Goal: Information Seeking & Learning: Check status

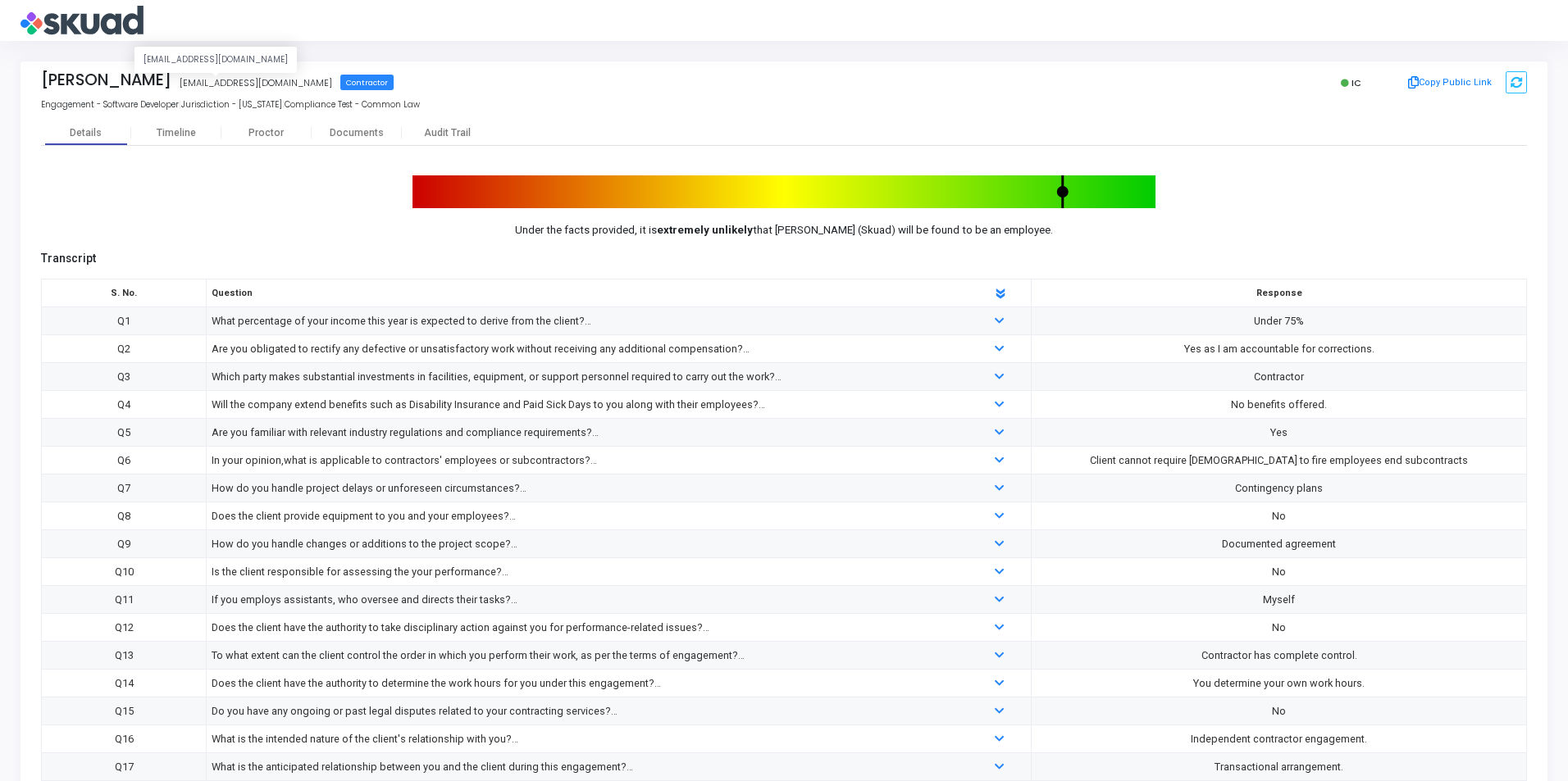
click at [233, 87] on div "[EMAIL_ADDRESS][DOMAIN_NAME]" at bounding box center [255, 83] width 152 height 13
click at [1563, 109] on div "[PERSON_NAME] [EMAIL_ADDRESS][DOMAIN_NAME] Contractor IC Copy Public Link Engag…" at bounding box center [784, 411] width 1568 height 741
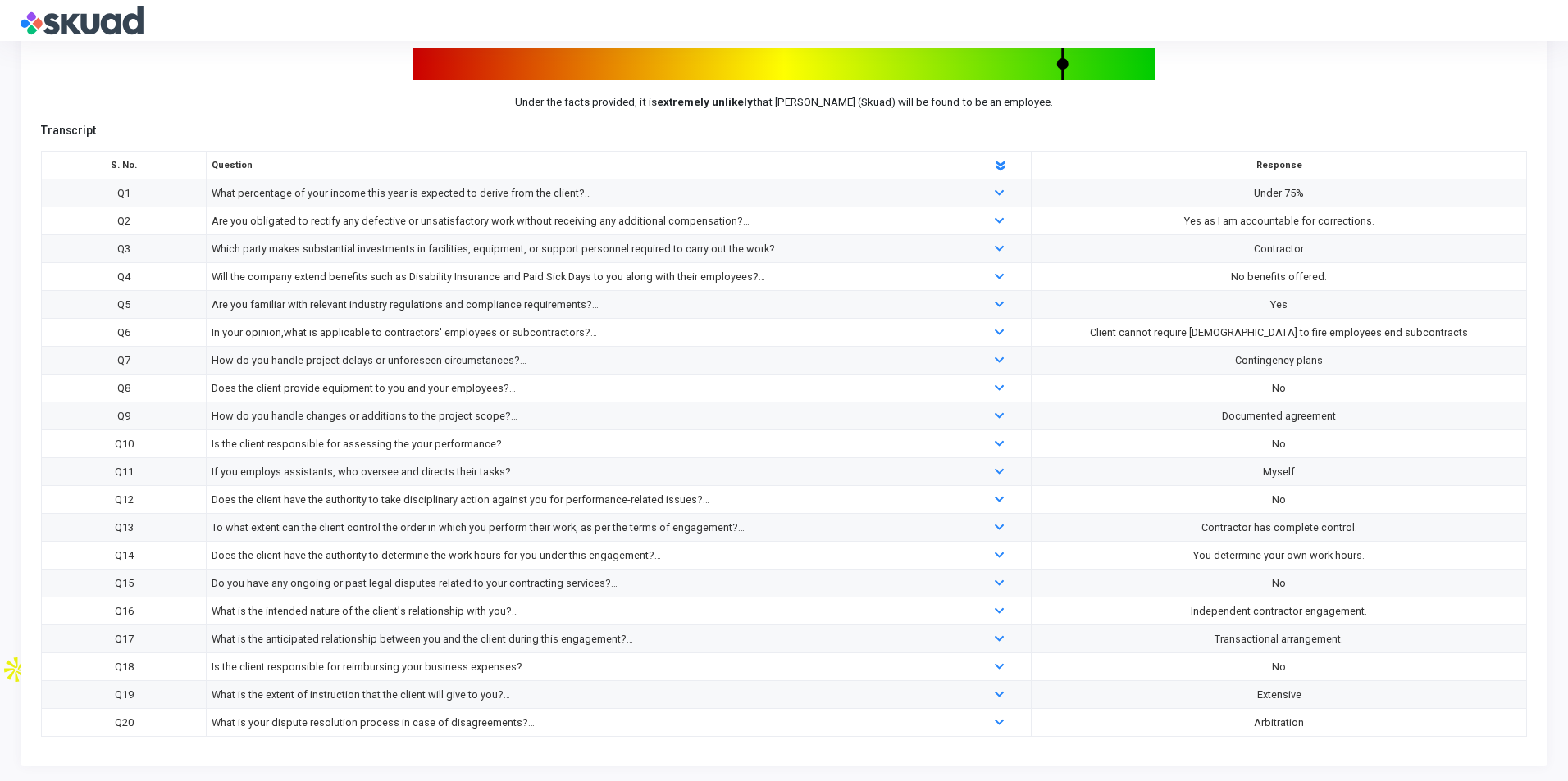
scroll to position [130, 0]
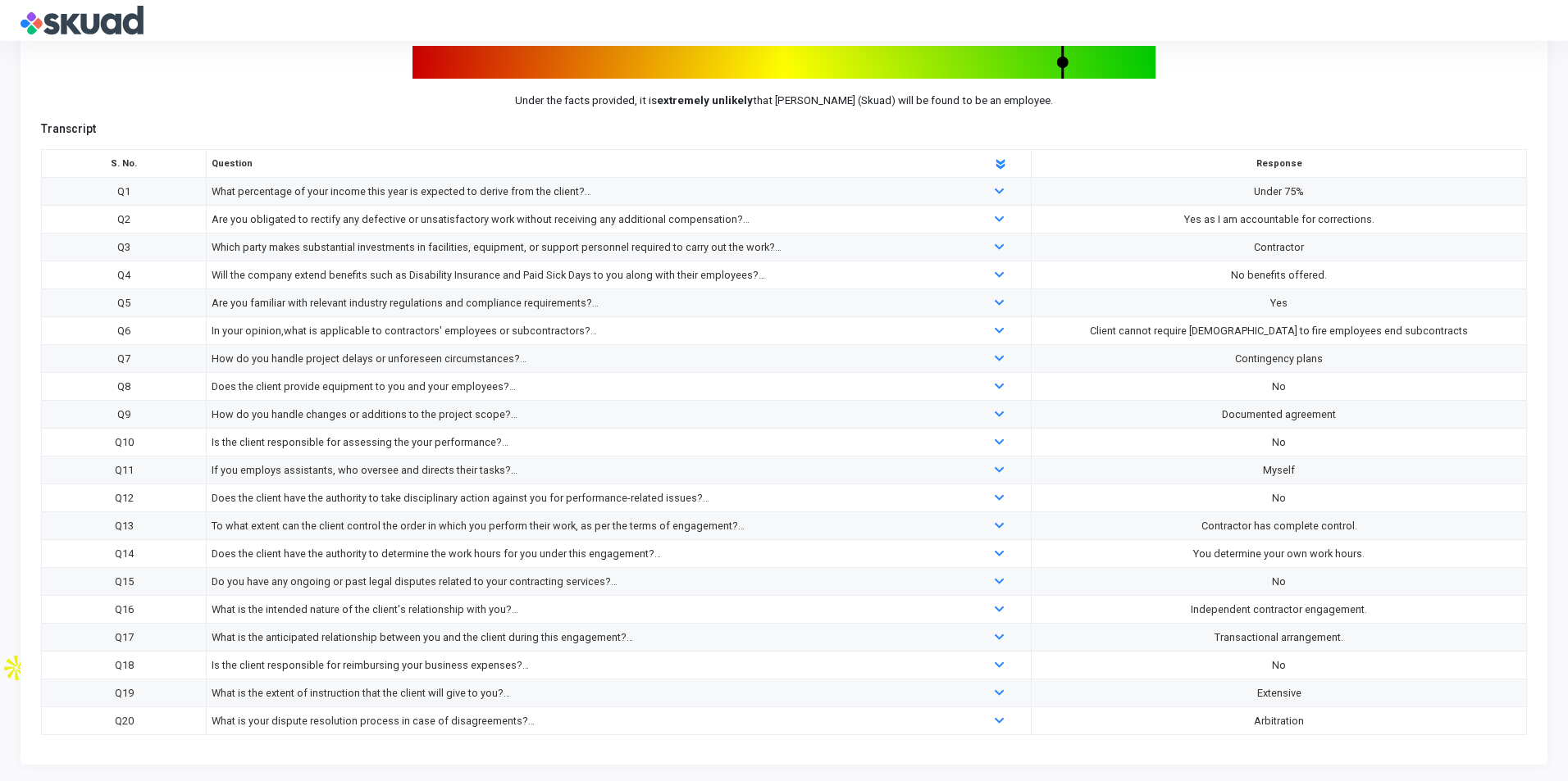
click at [275, 190] on div "What percentage of your income this year is expected to derive from the client?" at bounding box center [585, 192] width 746 height 18
drag, startPoint x: 1311, startPoint y: 194, endPoint x: 1255, endPoint y: 190, distance: 56.1
click at [1255, 190] on div "Under 75%" at bounding box center [1279, 192] width 485 height 18
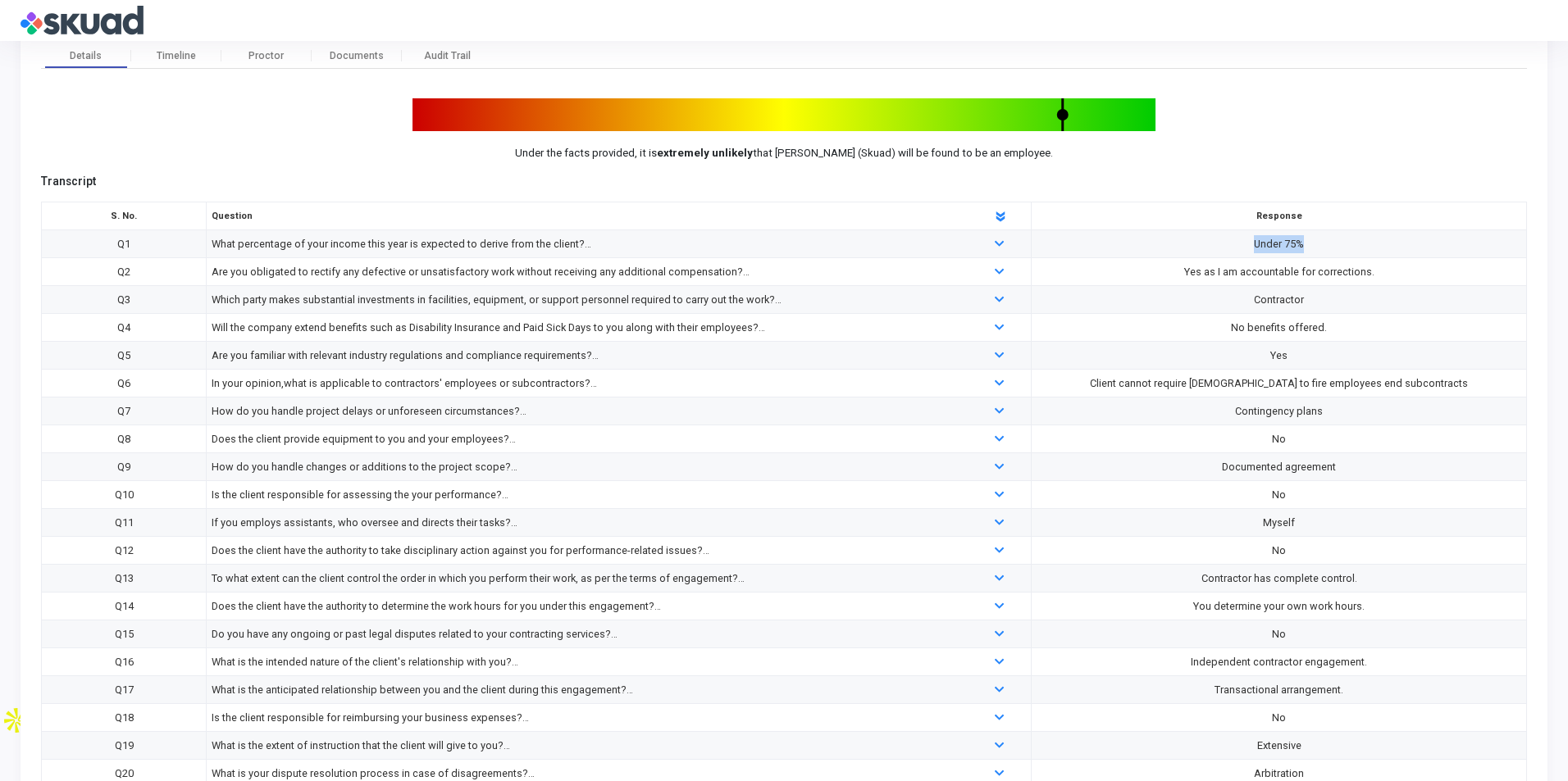
scroll to position [47, 0]
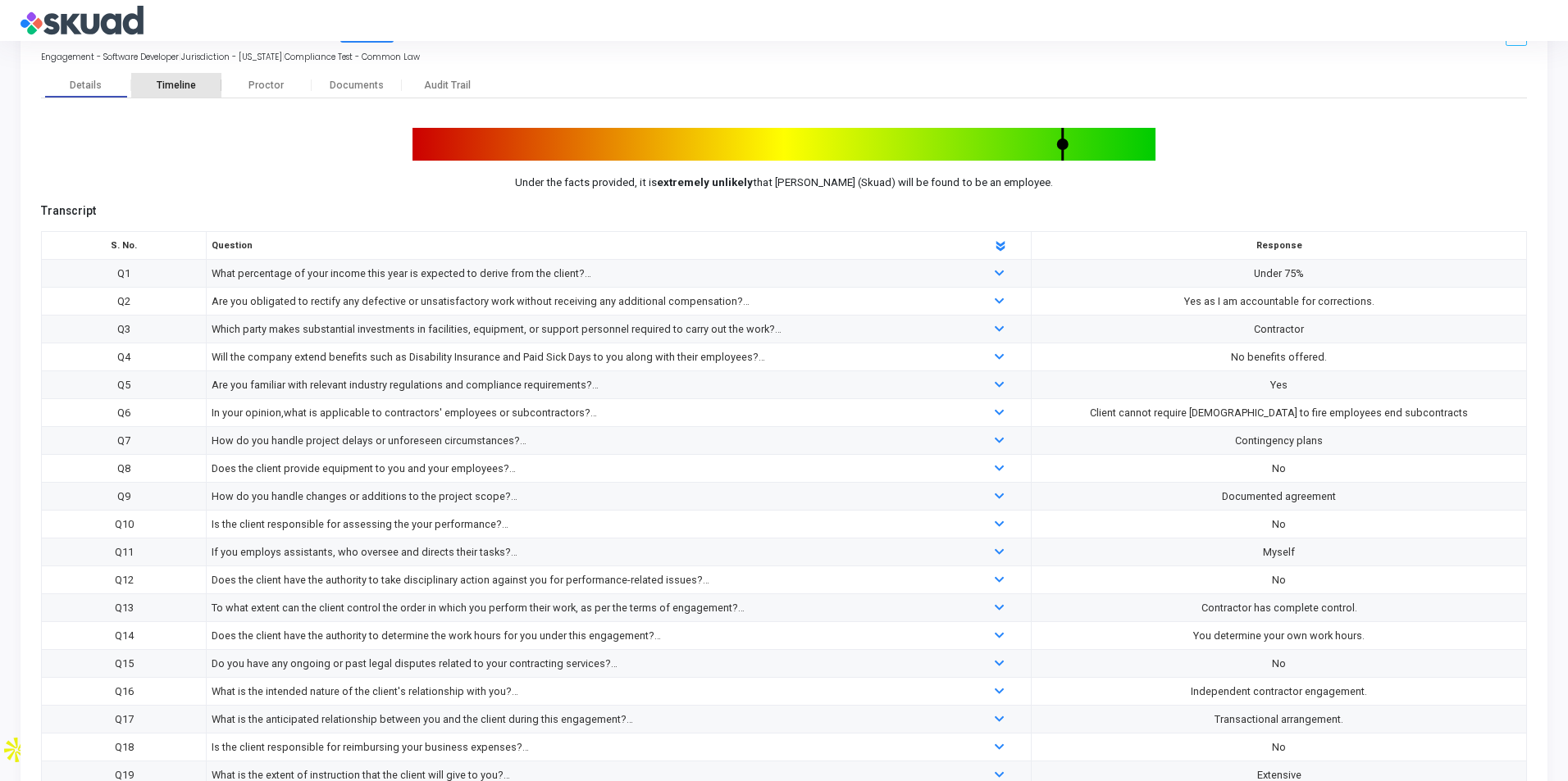
click at [183, 85] on div "Timeline" at bounding box center [176, 86] width 39 height 13
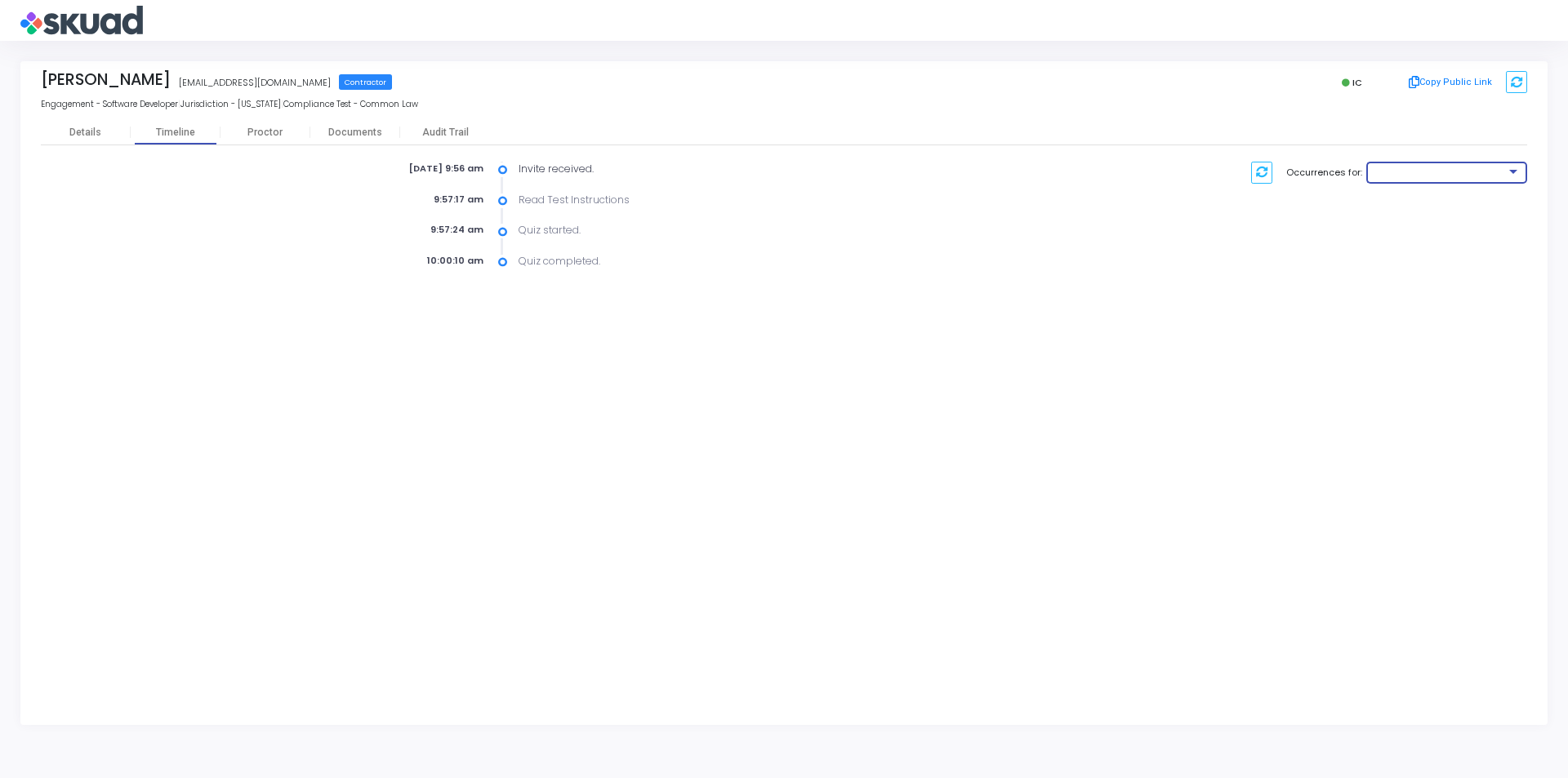
click at [1481, 173] on div at bounding box center [1439, 173] width 132 height 10
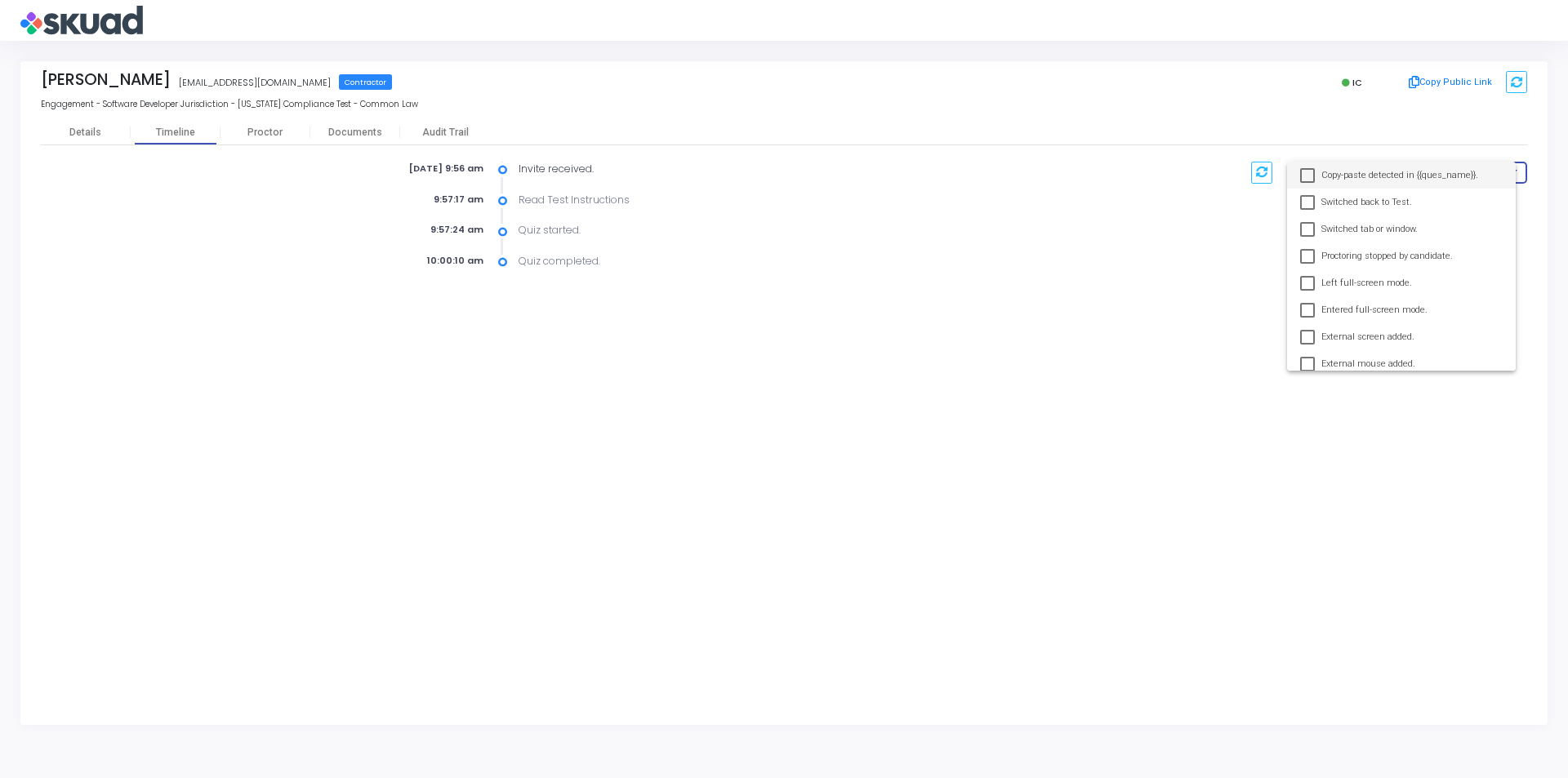
click at [264, 134] on div at bounding box center [784, 389] width 1568 height 778
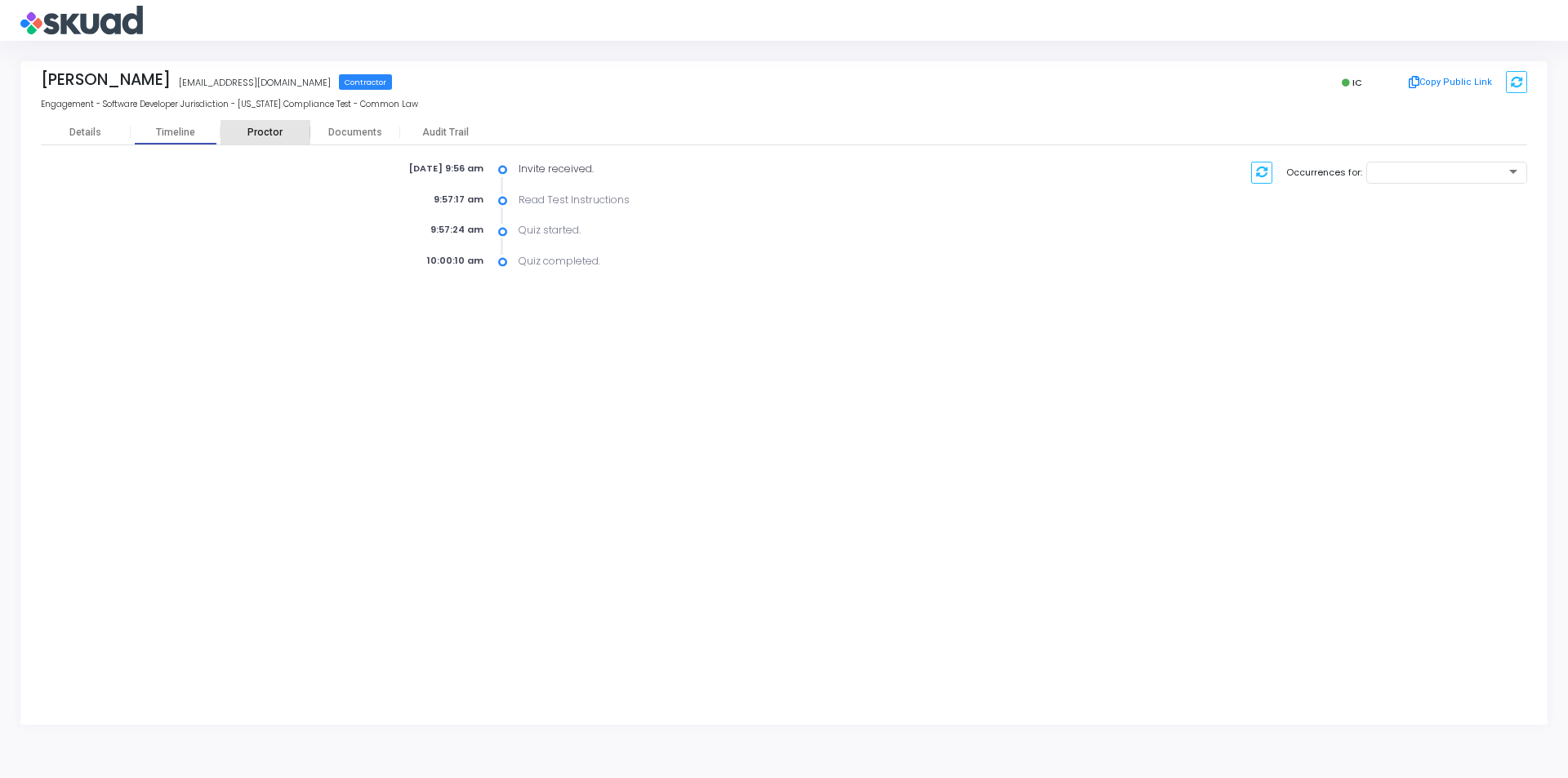
click at [264, 134] on div "Proctor" at bounding box center [266, 132] width 90 height 12
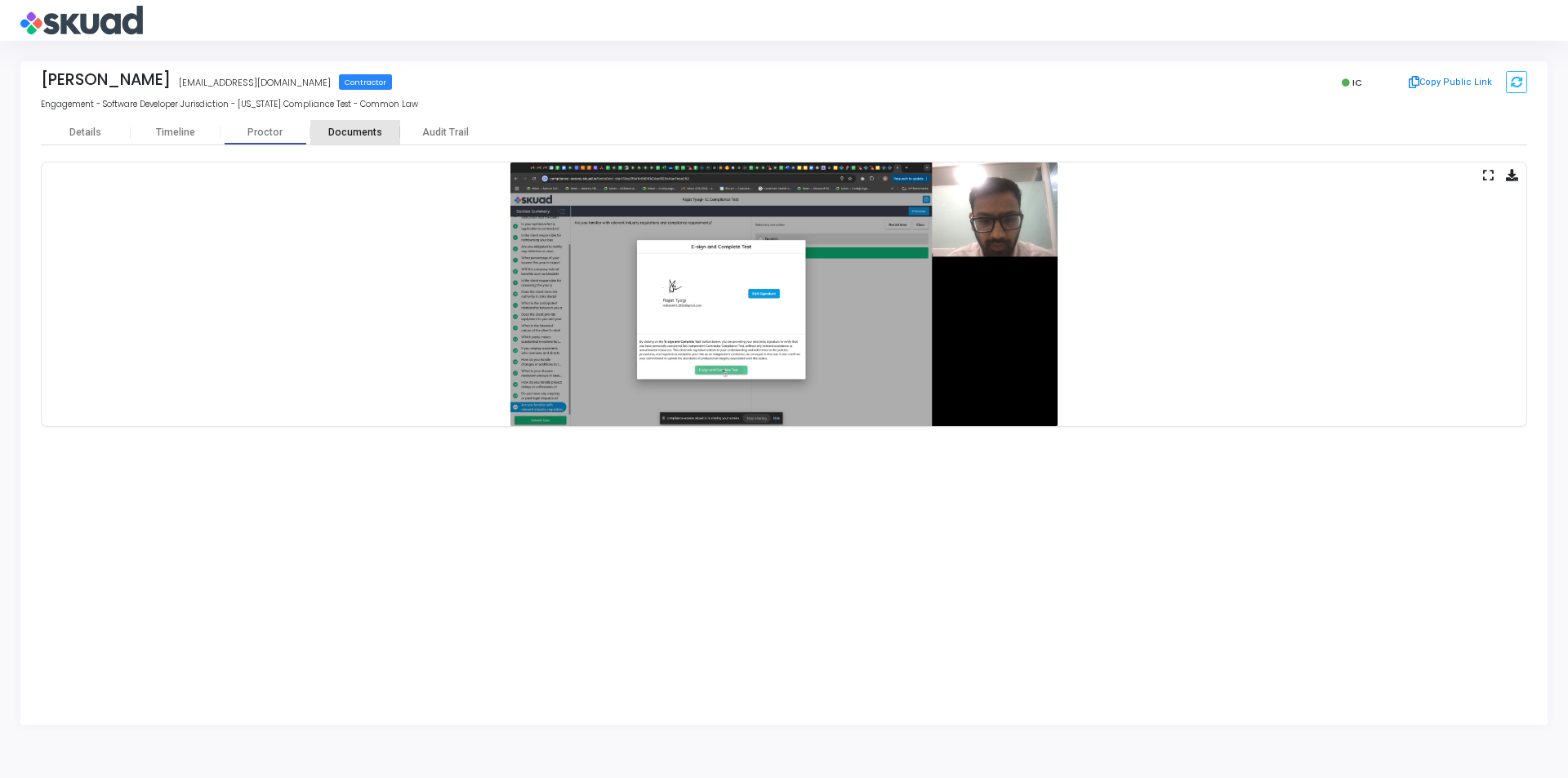
click at [355, 127] on div "Documents" at bounding box center [356, 132] width 90 height 12
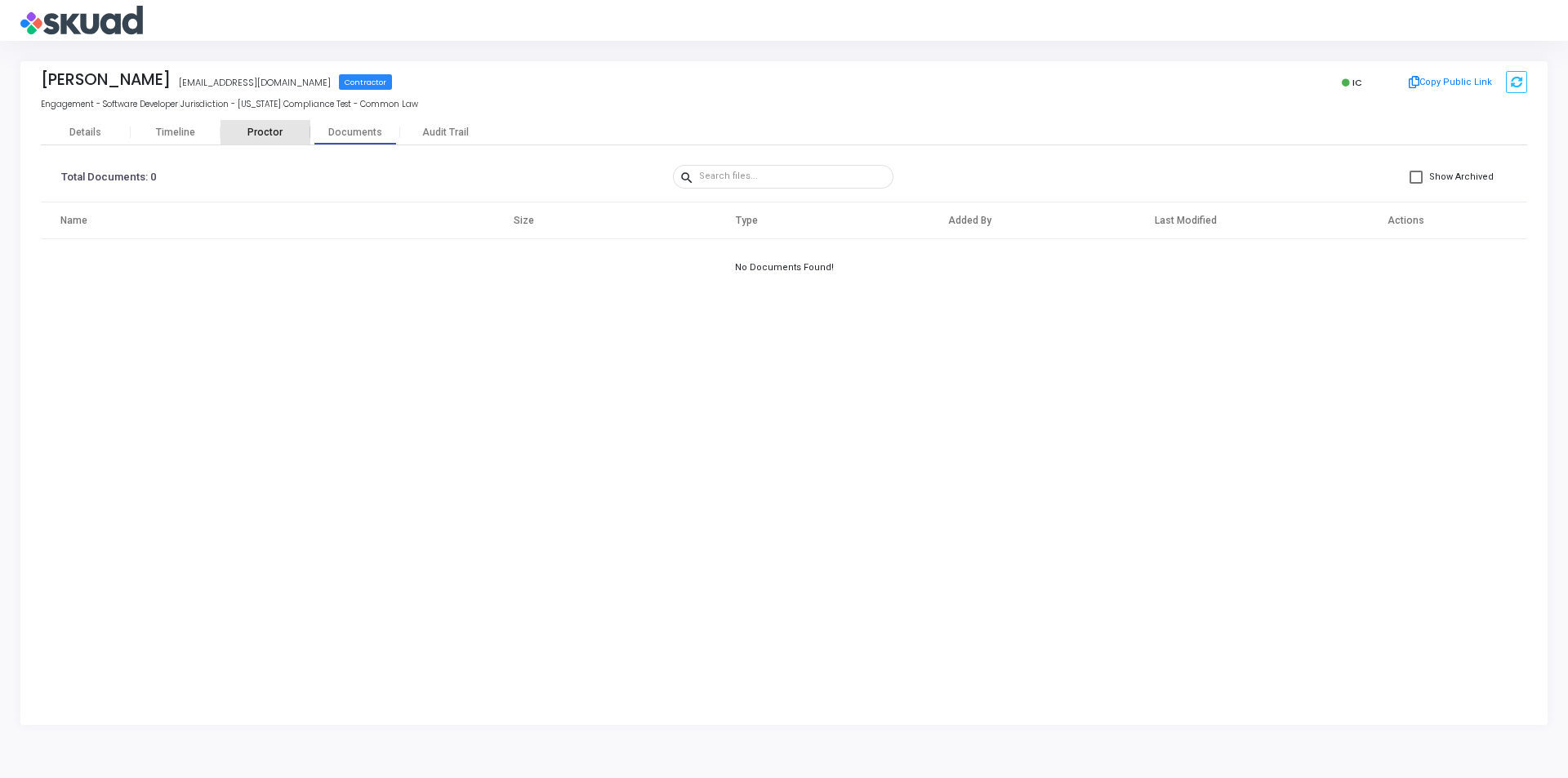
click at [269, 130] on div "Proctor" at bounding box center [266, 132] width 90 height 12
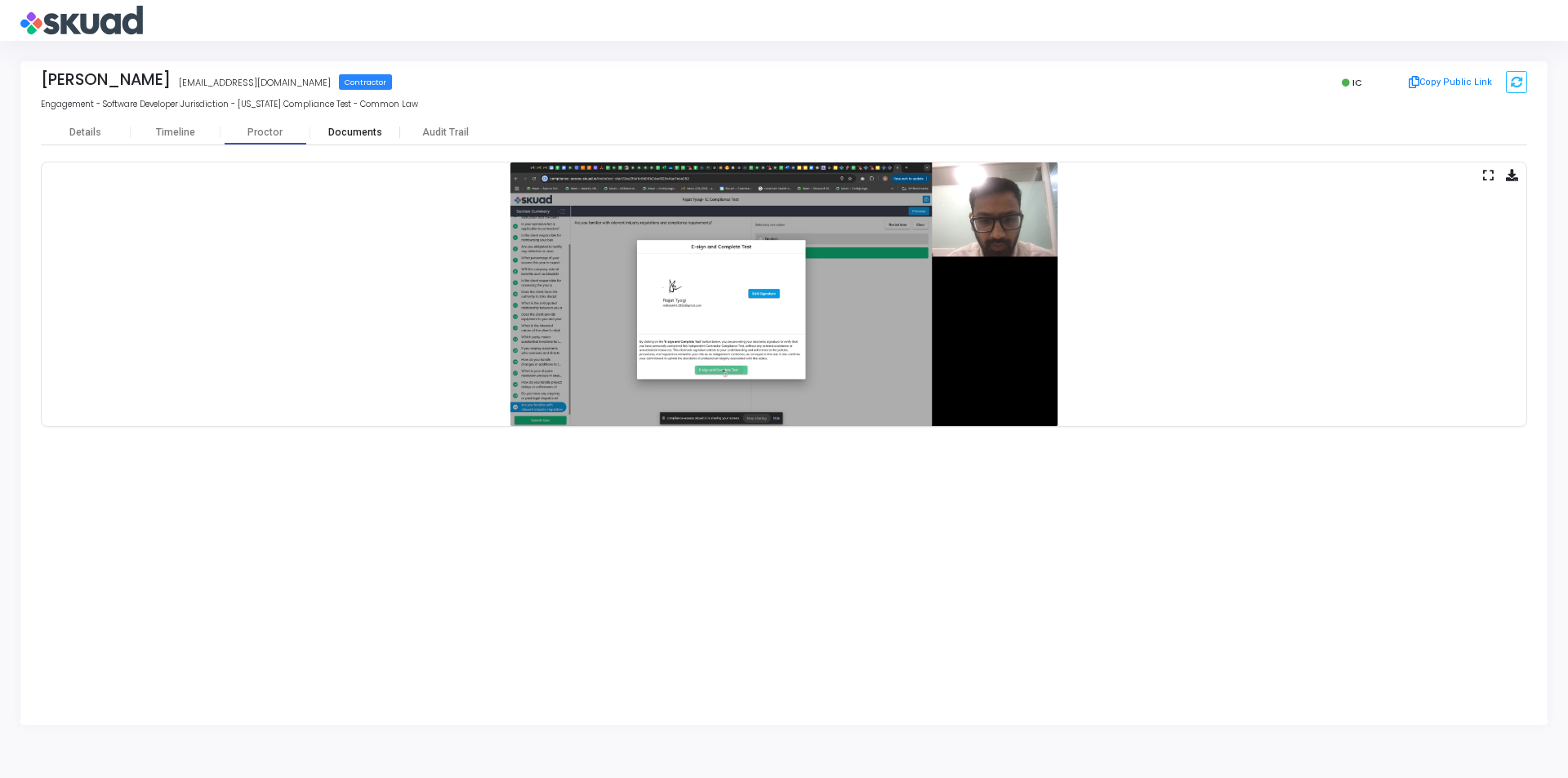
click at [355, 127] on div "Documents" at bounding box center [356, 132] width 90 height 12
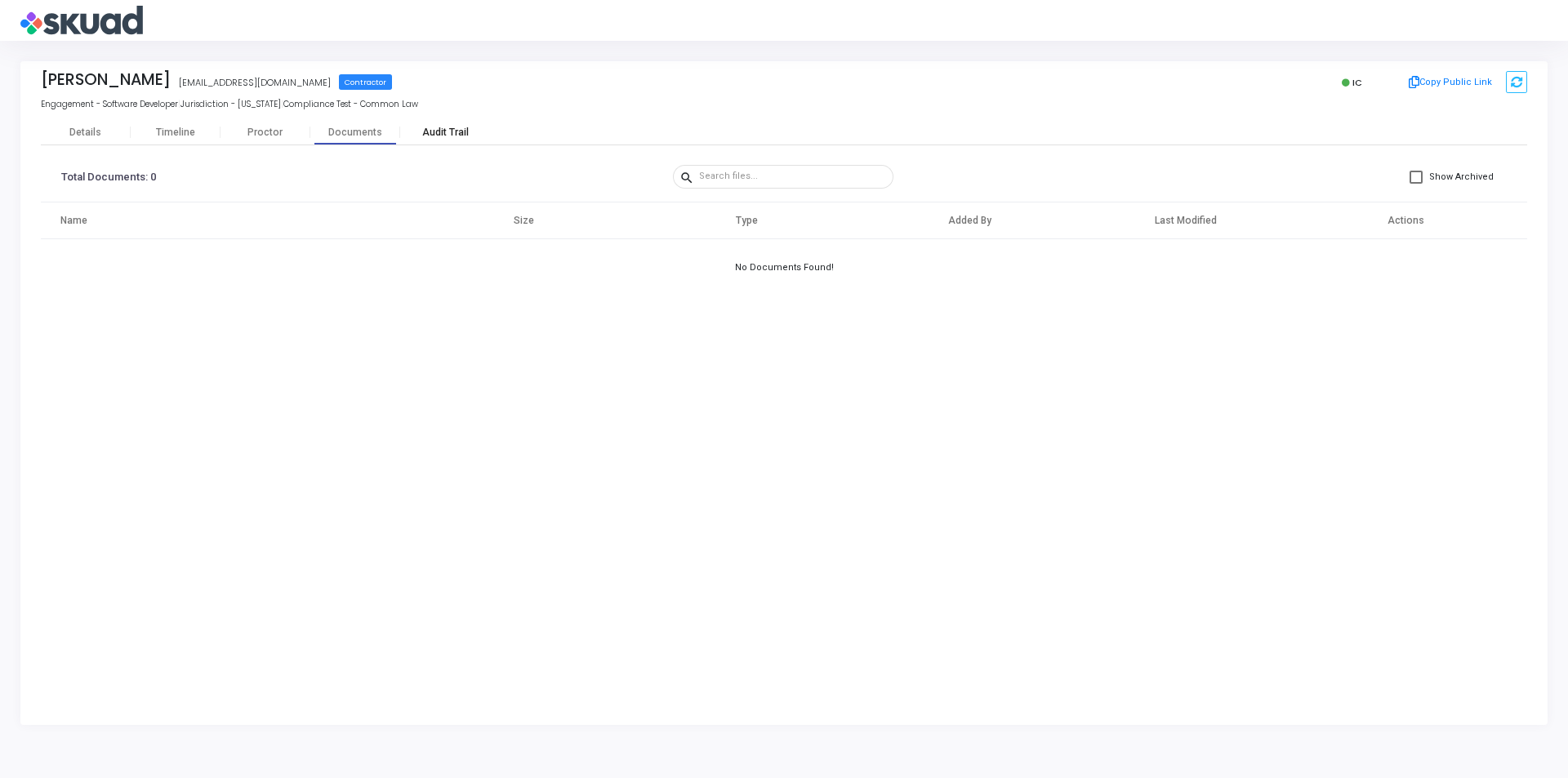
click at [456, 131] on div "Audit Trail" at bounding box center [445, 132] width 90 height 12
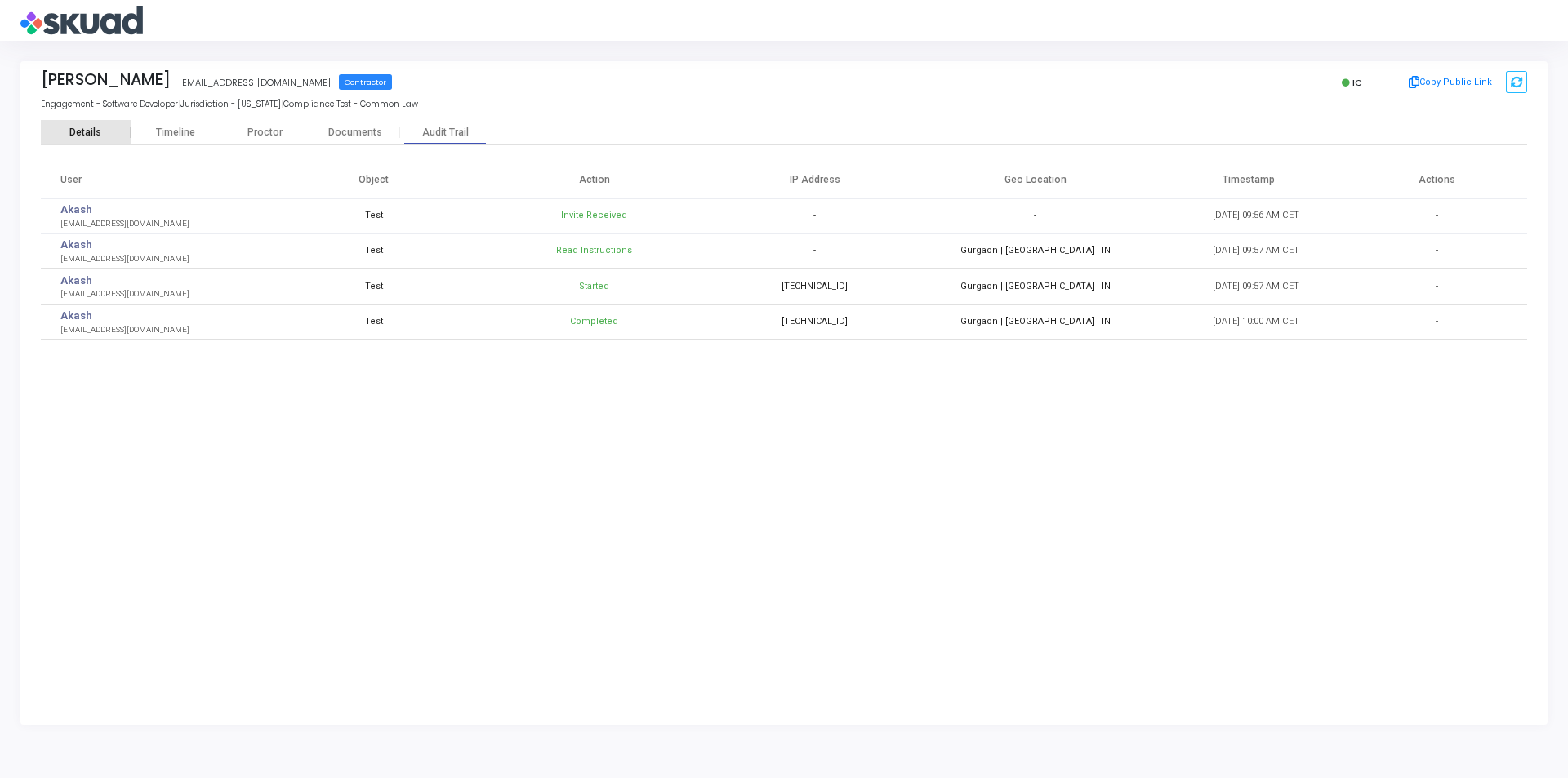
click at [91, 130] on div "Details" at bounding box center [84, 132] width 32 height 12
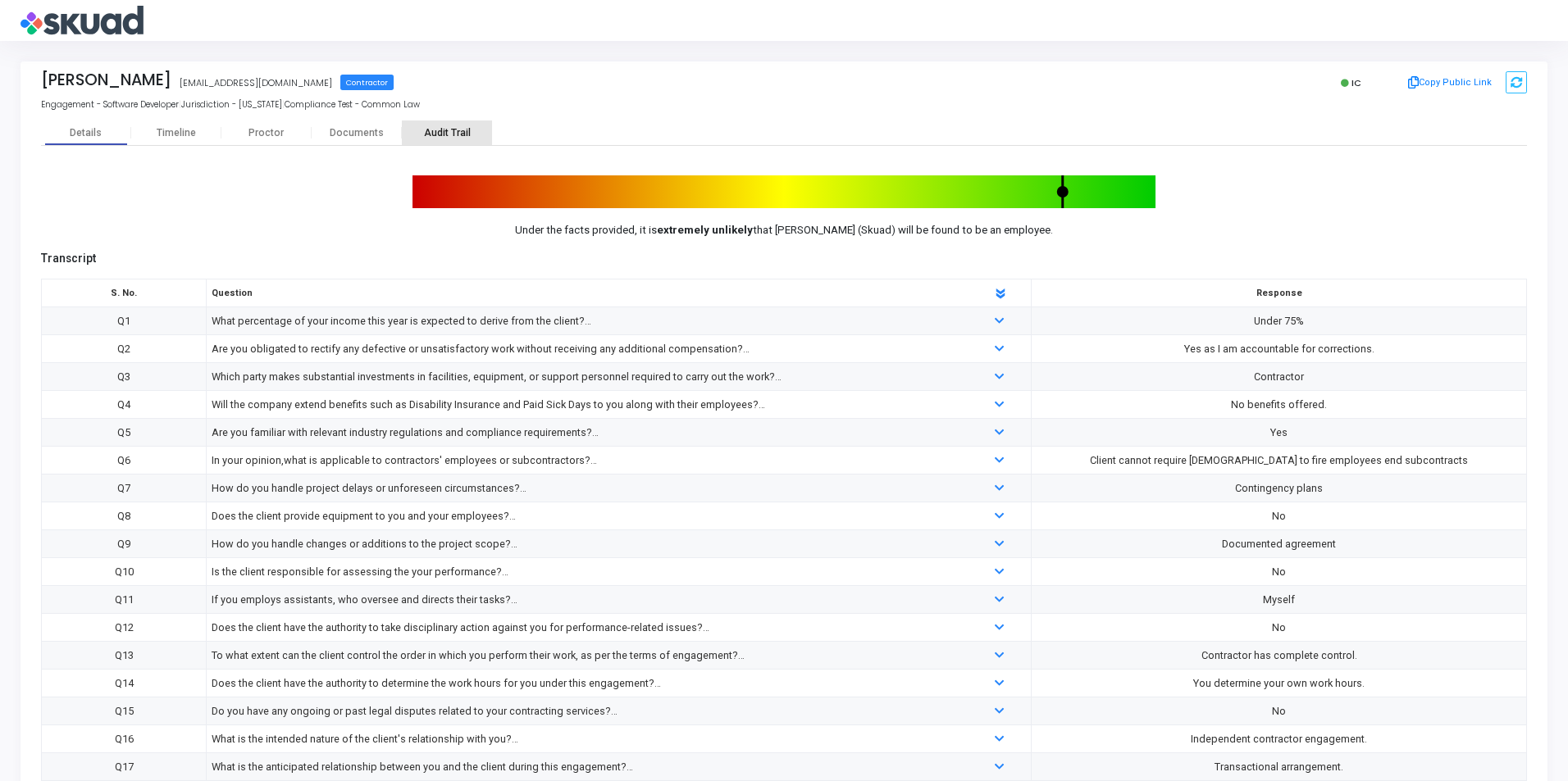
click at [450, 138] on div "Audit Trail" at bounding box center [447, 133] width 91 height 13
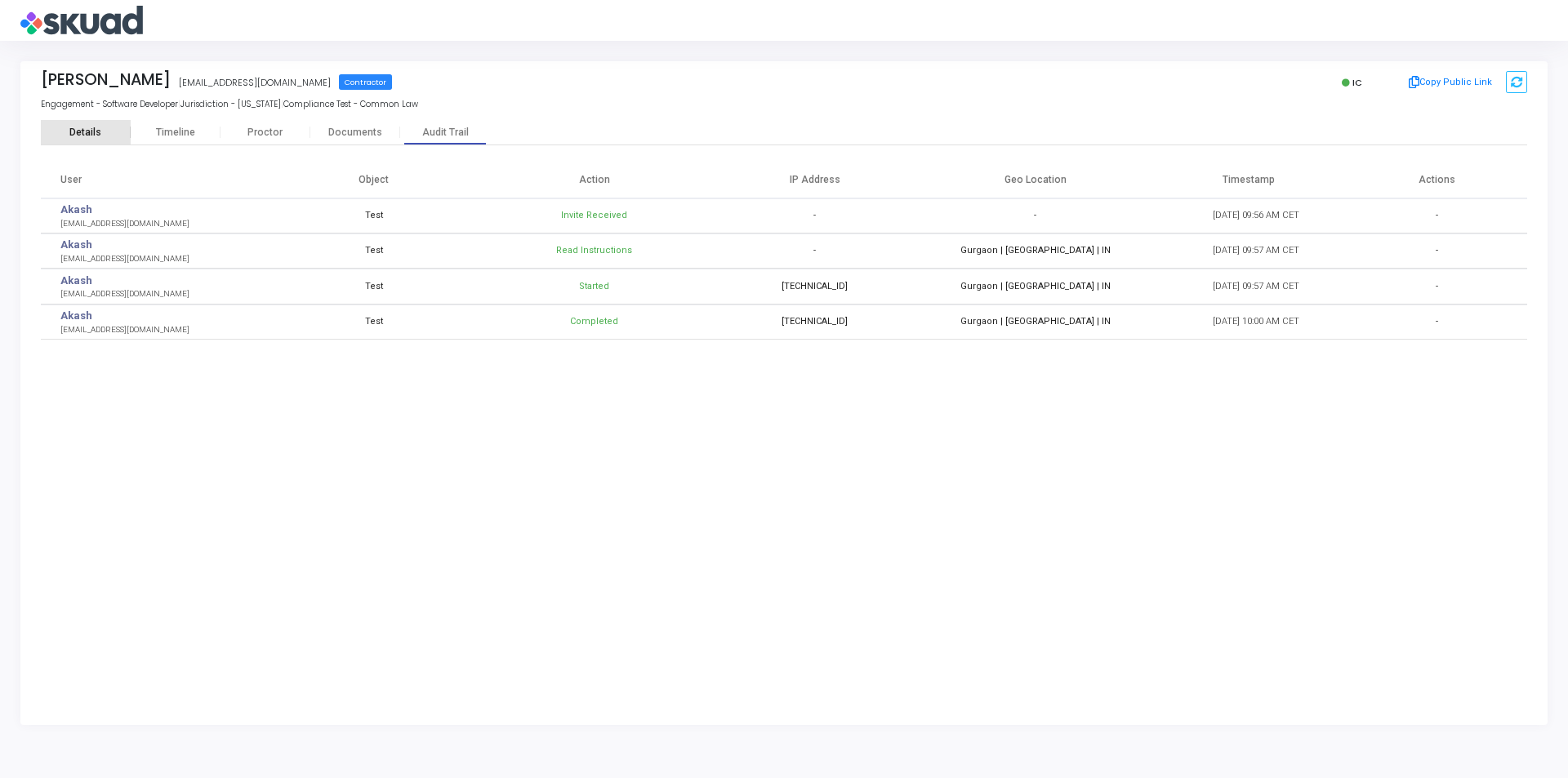
click at [92, 131] on div "Details" at bounding box center [84, 132] width 32 height 12
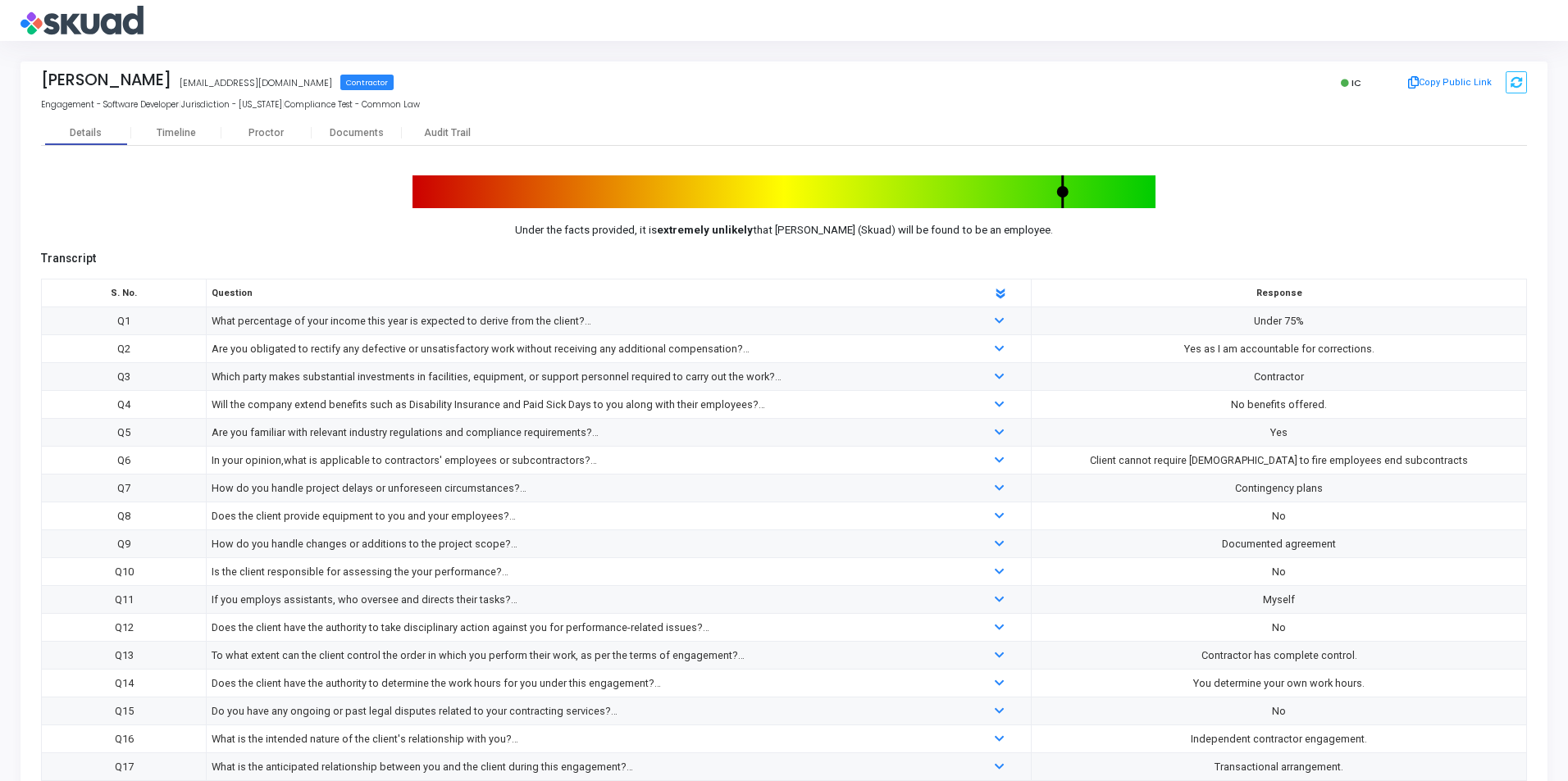
click at [277, 331] on td "What percentage of your income this year is expected to derive from the client?" at bounding box center [619, 321] width 825 height 28
click at [233, 326] on div "What percentage of your income this year is expected to derive from the client?" at bounding box center [585, 321] width 746 height 18
drag, startPoint x: 218, startPoint y: 326, endPoint x: 1322, endPoint y: 328, distance: 1104.0
click at [1322, 328] on tr "Q1 What percentage of your income this year is expected to derive from the clie…" at bounding box center [784, 321] width 1485 height 28
drag, startPoint x: 1360, startPoint y: 351, endPoint x: 108, endPoint y: 345, distance: 1252.0
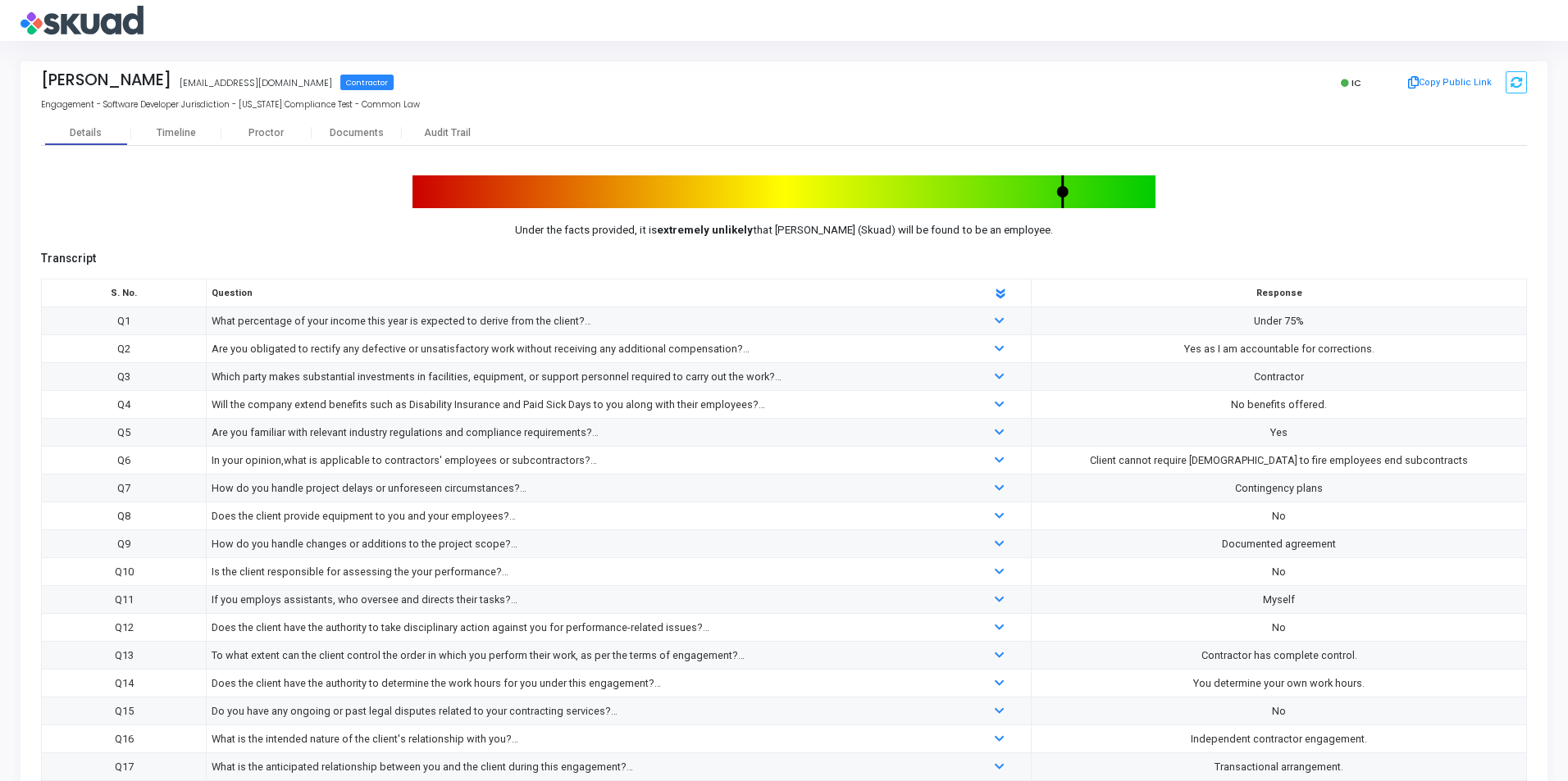
click at [108, 345] on tr "Q2 Are you obligated to rectify any defective or unsatisfactory work without re…" at bounding box center [784, 349] width 1485 height 28
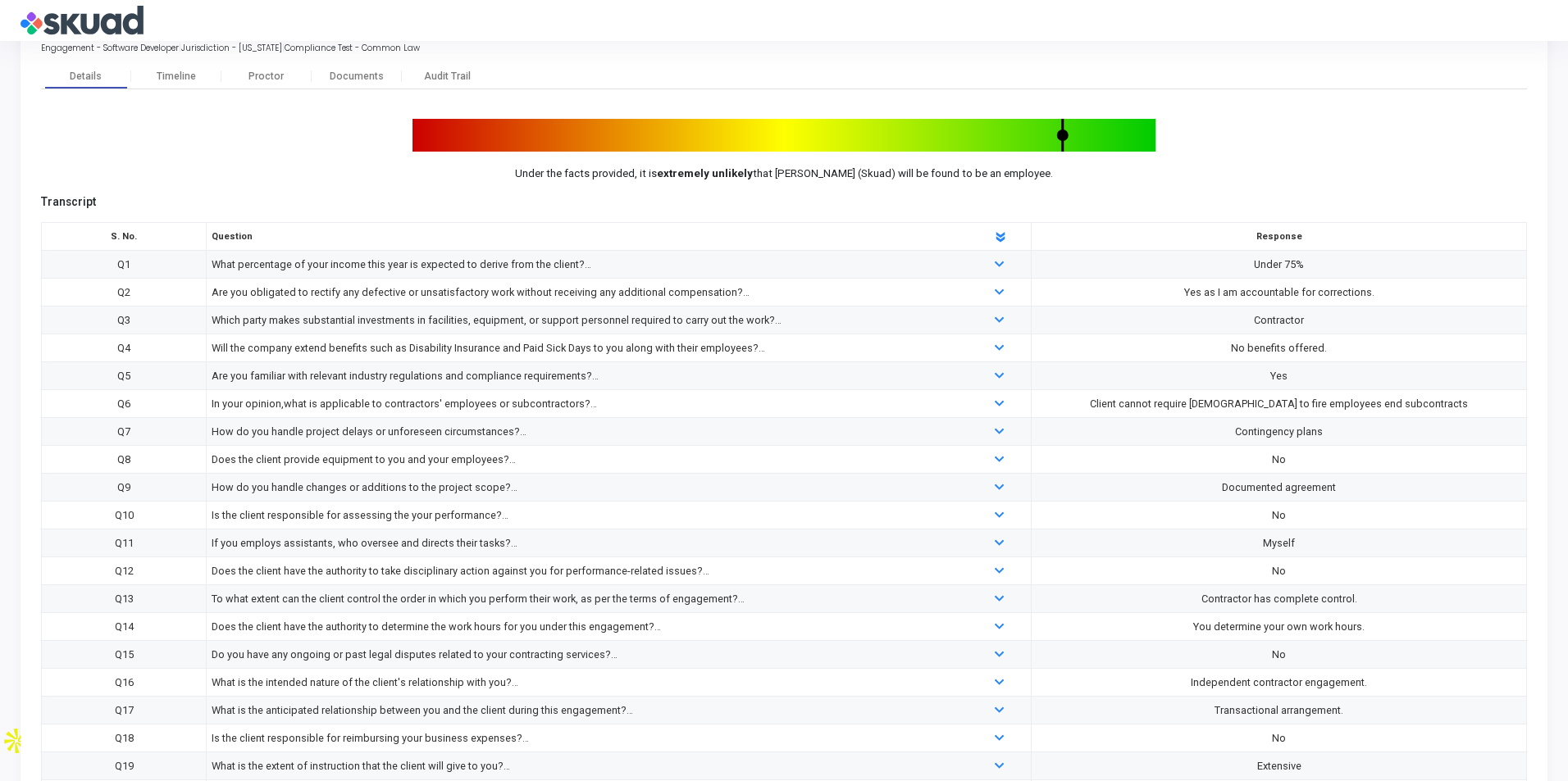
scroll to position [82, 0]
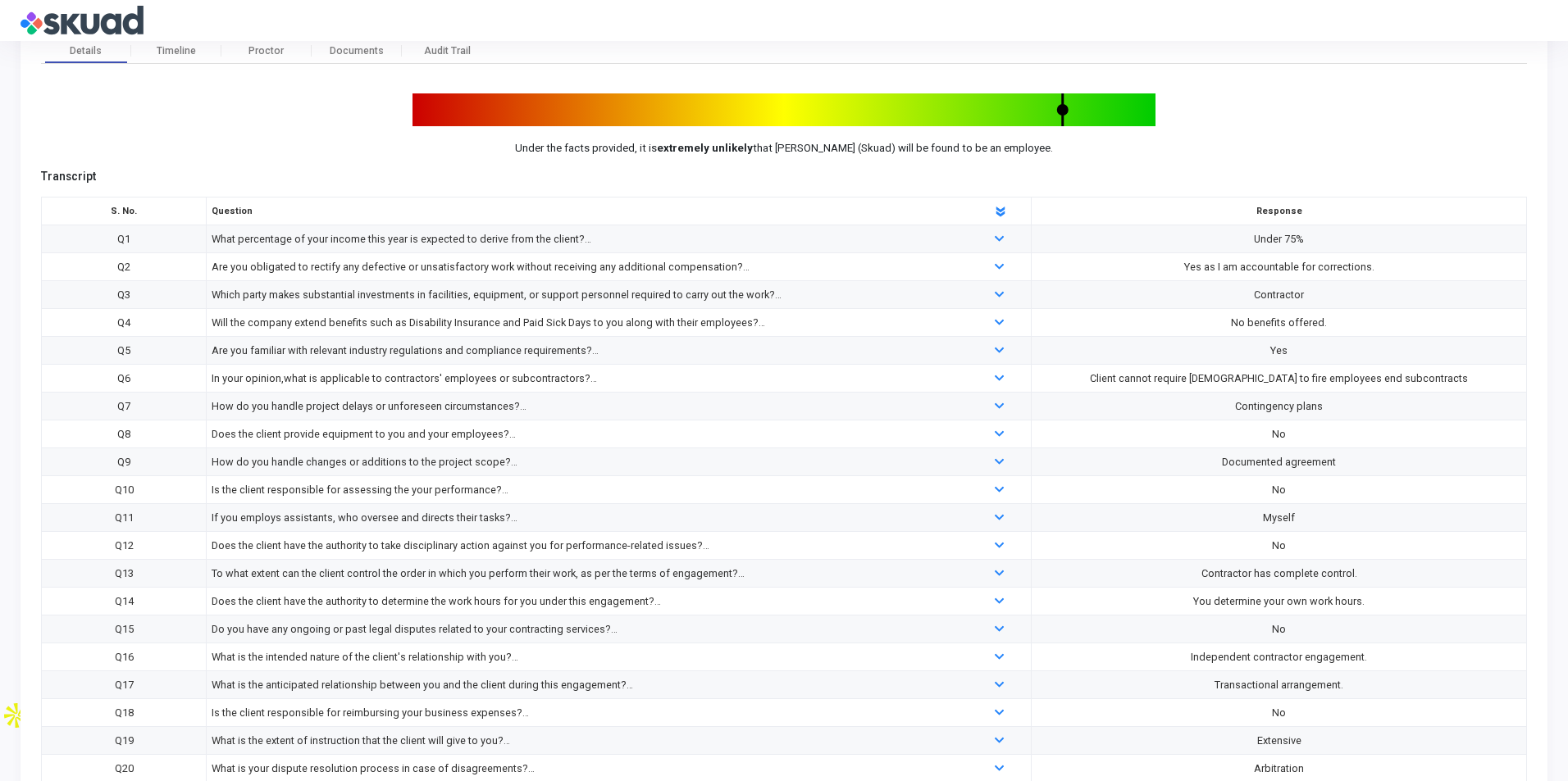
click at [405, 306] on td "Which party makes substantial investments in facilities, equipment, or support …" at bounding box center [619, 295] width 825 height 28
drag, startPoint x: 306, startPoint y: 299, endPoint x: 946, endPoint y: 304, distance: 640.0
click at [621, 284] on td "Which party makes substantial investments in facilities, equipment, or support …" at bounding box center [619, 295] width 825 height 28
click at [990, 299] on div at bounding box center [1000, 295] width 69 height 18
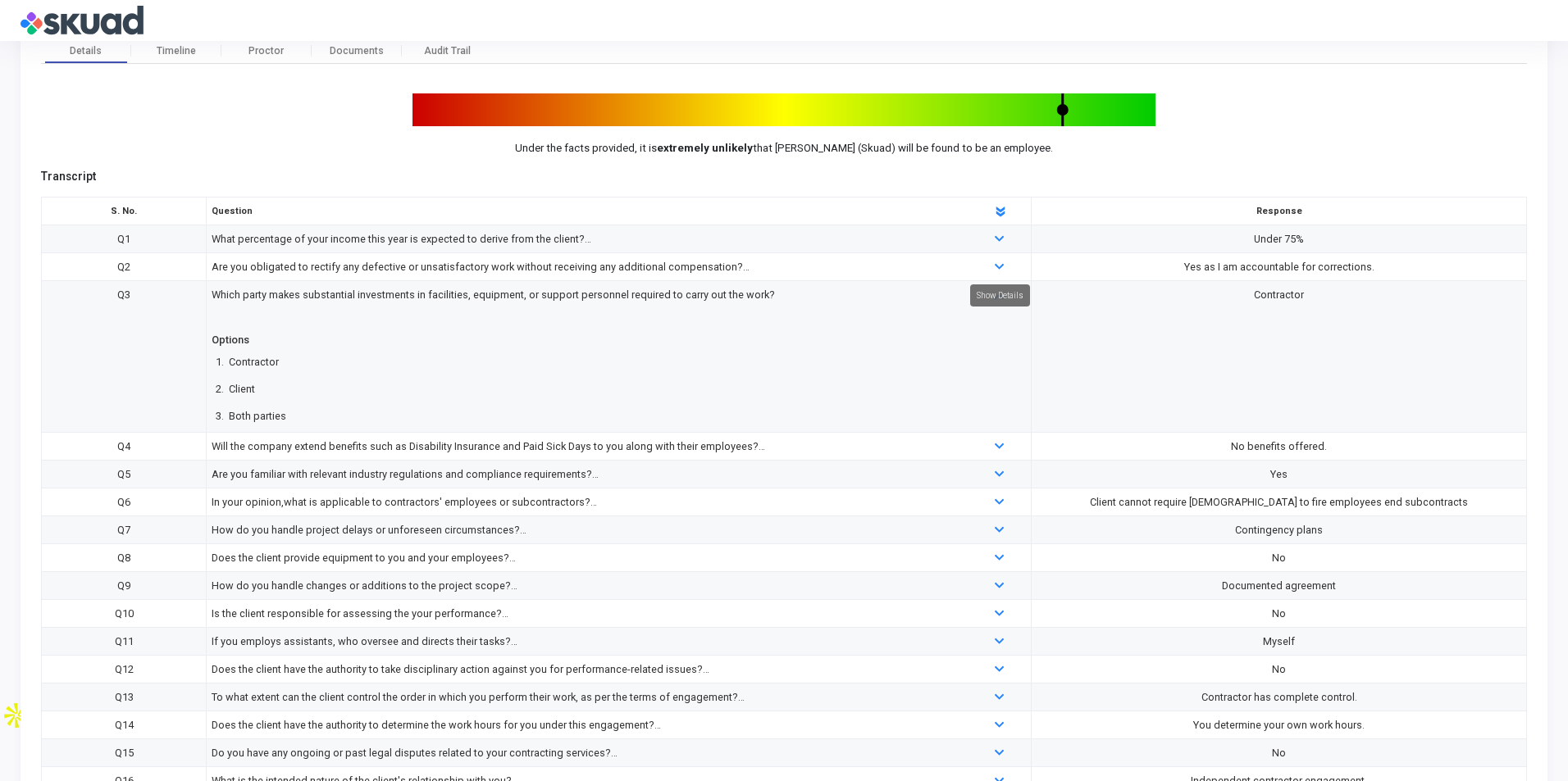
click at [995, 297] on div "Show Details" at bounding box center [1000, 295] width 60 height 22
click at [974, 308] on mat-tooltip-component "Show Details" at bounding box center [1000, 296] width 83 height 45
click at [899, 298] on div "Which party makes substantial investments in facilities, equipment, or support …" at bounding box center [585, 303] width 746 height 36
click at [991, 299] on div at bounding box center [1000, 356] width 69 height 142
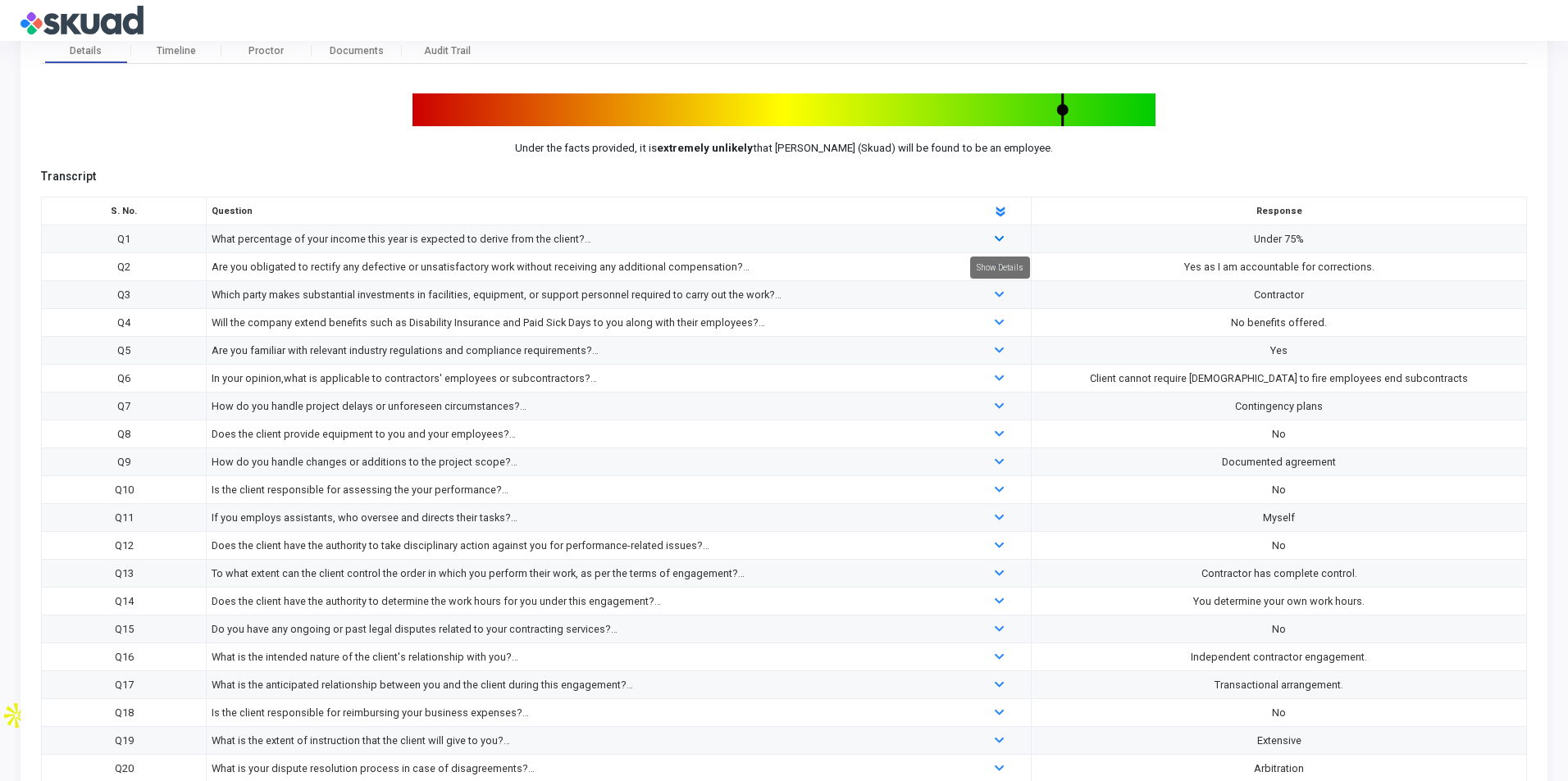
click at [1002, 235] on icon at bounding box center [999, 240] width 9 height 11
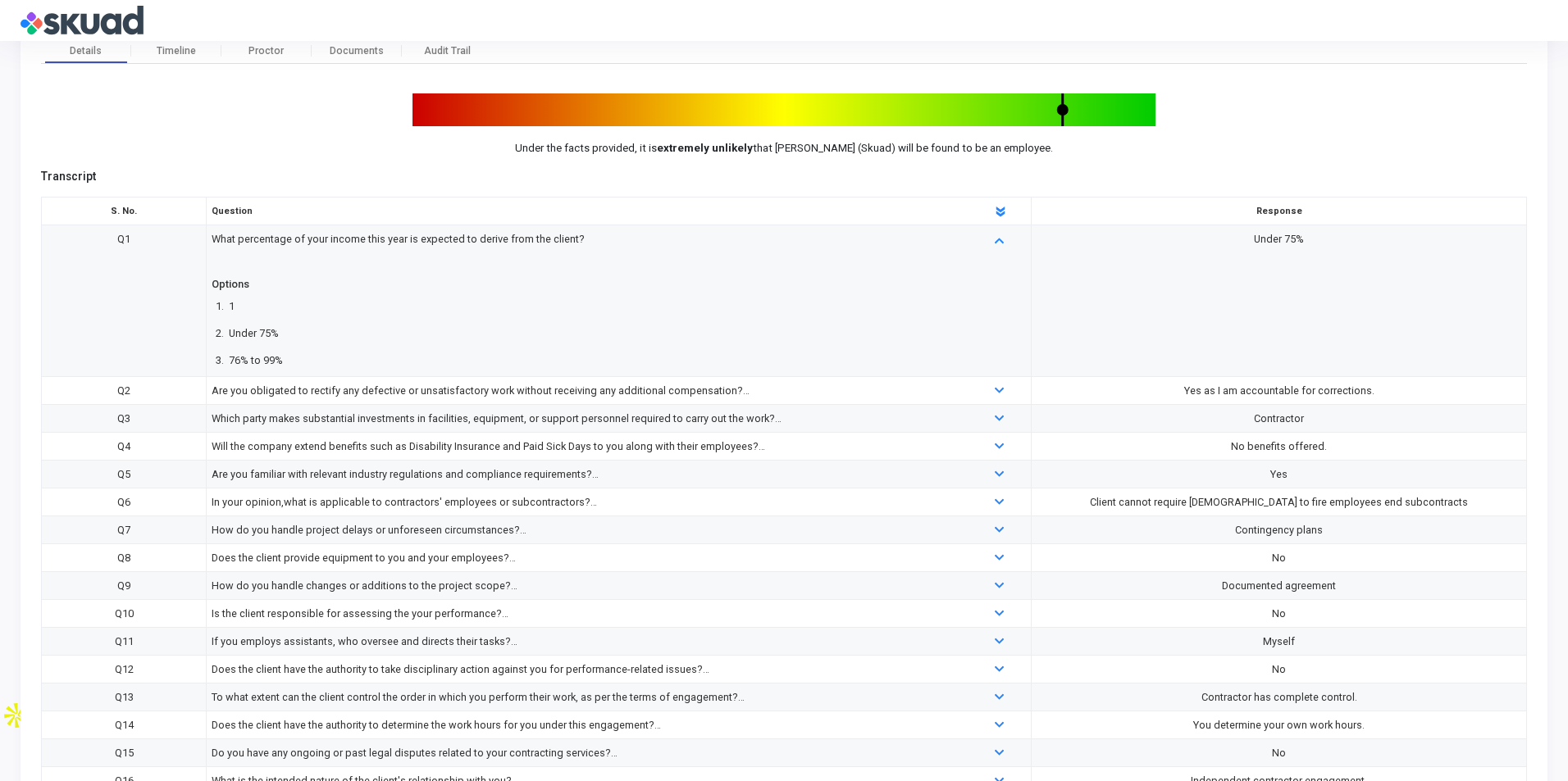
drag, startPoint x: 207, startPoint y: 289, endPoint x: 290, endPoint y: 332, distance: 93.5
click at [290, 332] on div "What percentage of your income this year is expected to derive from the client?…" at bounding box center [585, 300] width 763 height 142
click at [290, 332] on div "2. Under 75%" at bounding box center [585, 334] width 746 height 23
drag, startPoint x: 286, startPoint y: 332, endPoint x: 216, endPoint y: 293, distance: 80.1
click at [216, 293] on div "Options 1. 1 2. Under 75% 3. 76% to 99%" at bounding box center [585, 324] width 746 height 96
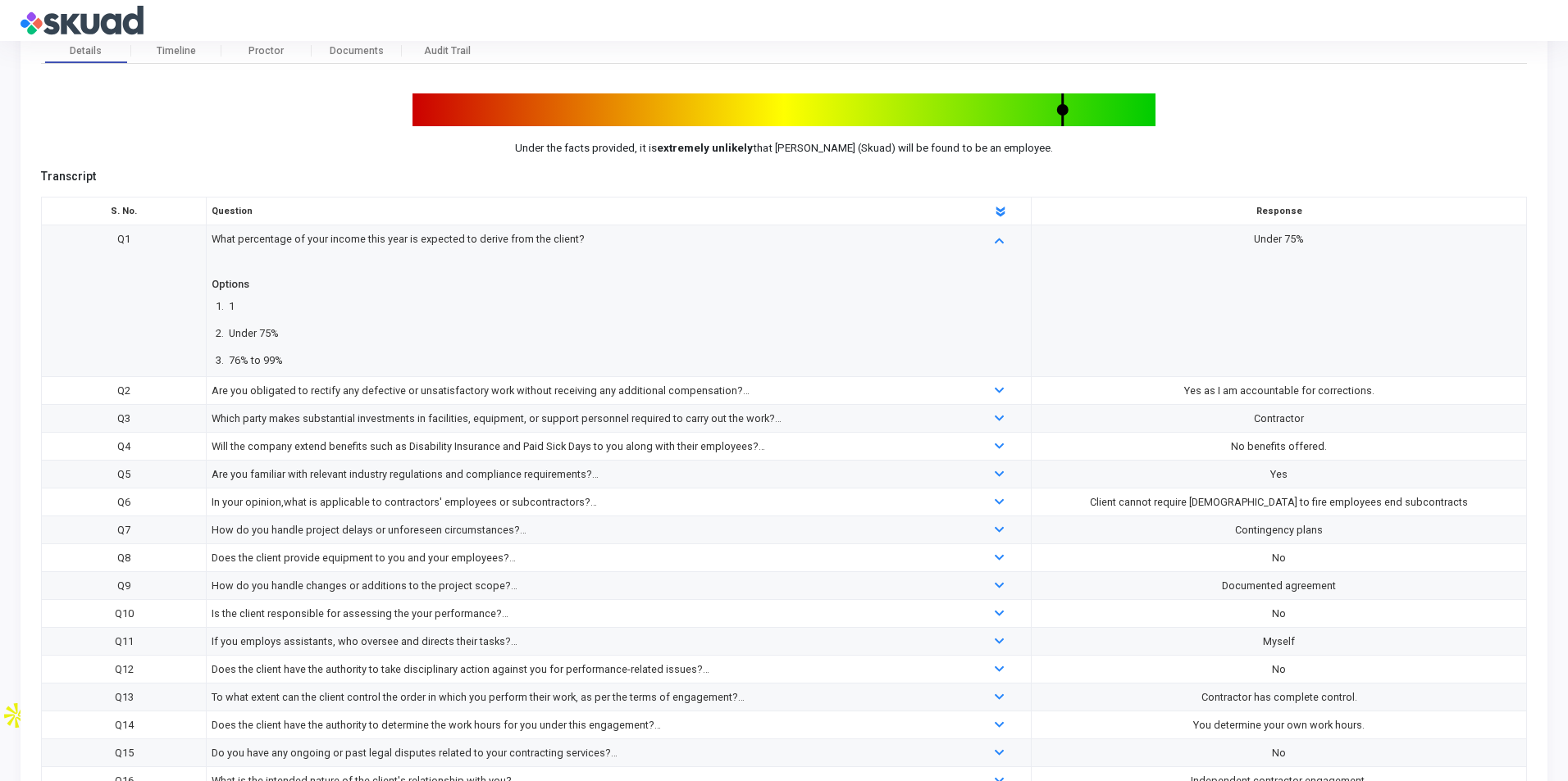
click at [455, 302] on div "1. 1" at bounding box center [585, 307] width 746 height 23
click at [995, 390] on icon at bounding box center [999, 391] width 9 height 11
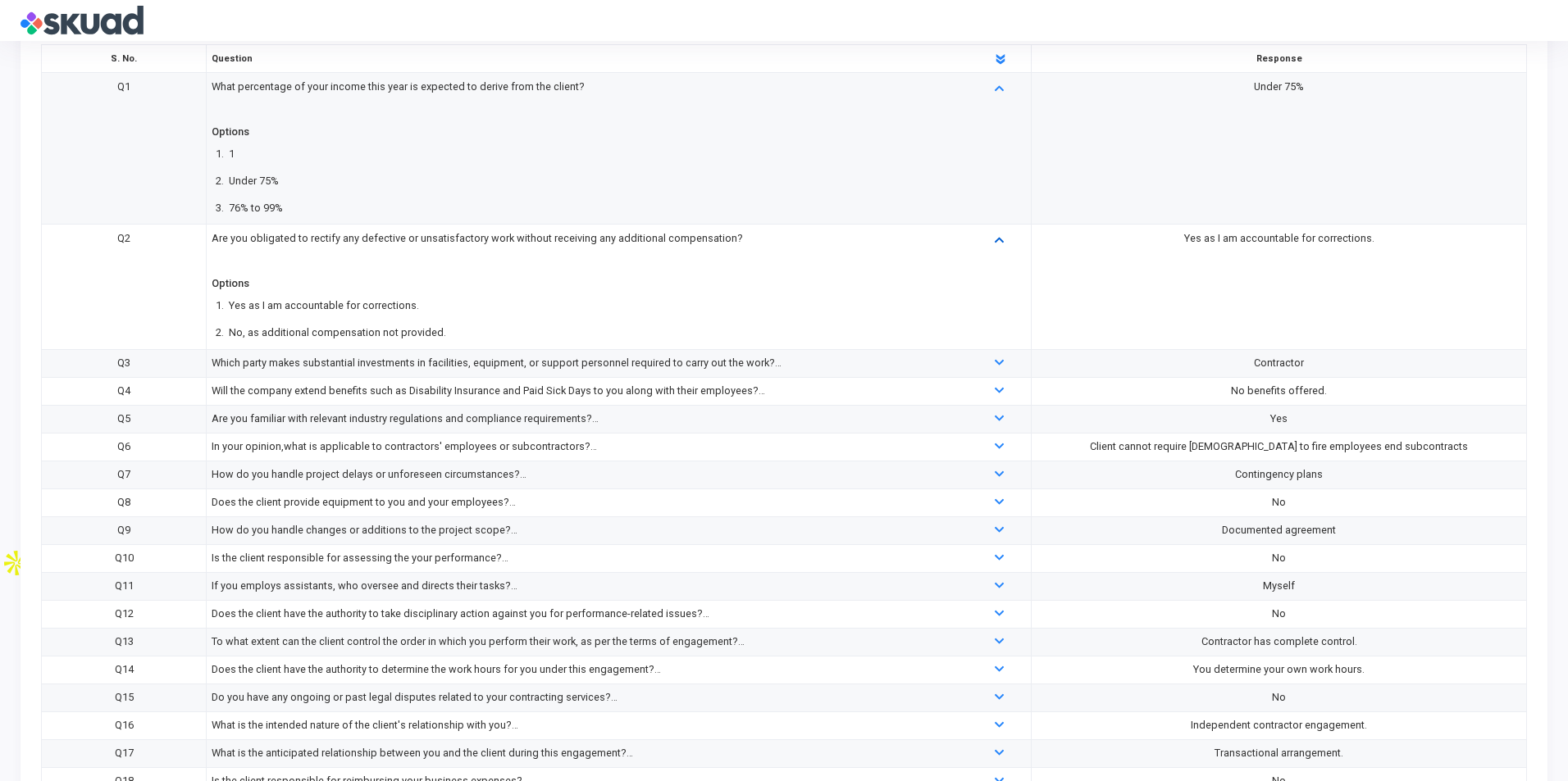
scroll to position [246, 0]
